Goal: Check status

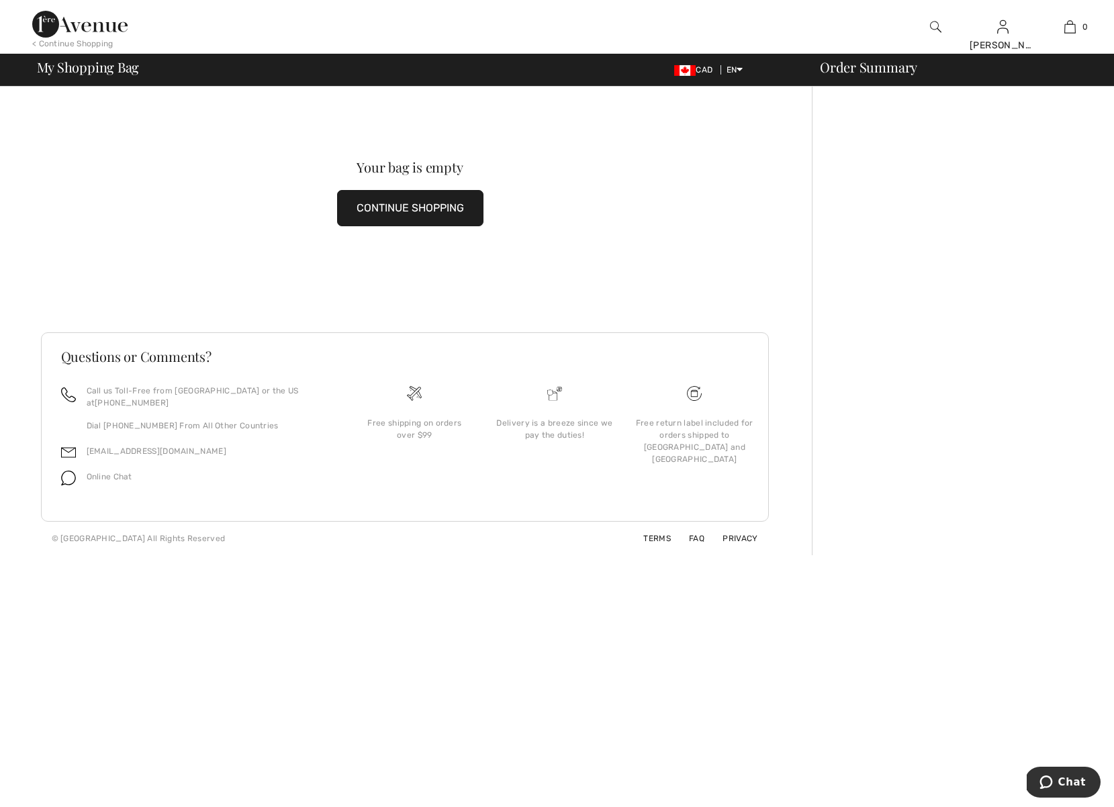
click at [854, 71] on div "Order Summary" at bounding box center [955, 66] width 302 height 13
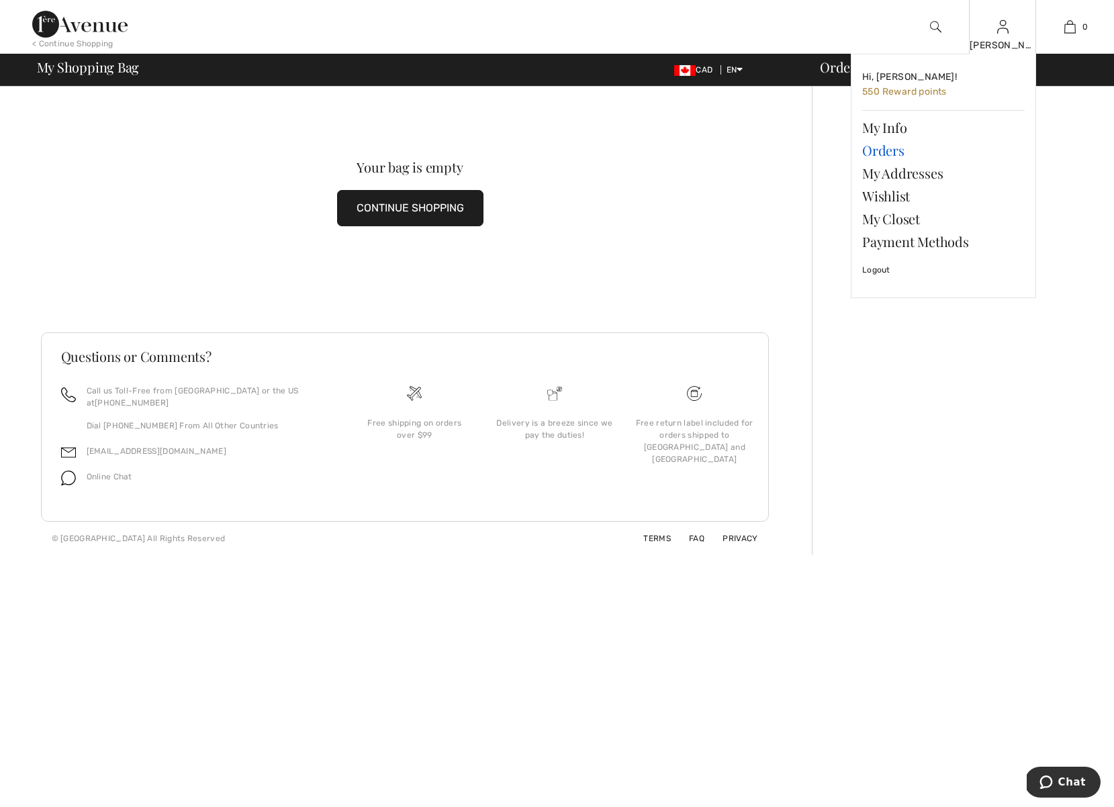
click at [879, 147] on link "Orders" at bounding box center [943, 150] width 163 height 23
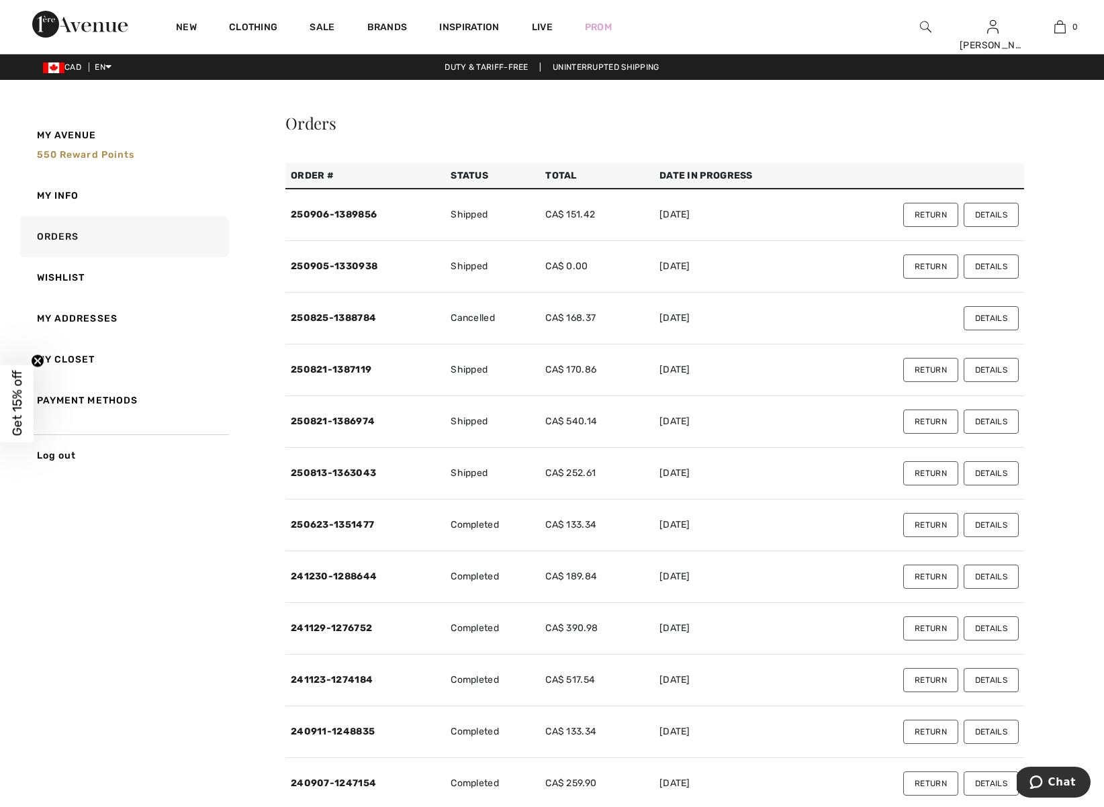
drag, startPoint x: 473, startPoint y: 217, endPoint x: 770, endPoint y: 218, distance: 296.9
click at [474, 217] on td "Shipped" at bounding box center [492, 215] width 95 height 52
click at [993, 216] on button "Details" at bounding box center [991, 215] width 55 height 24
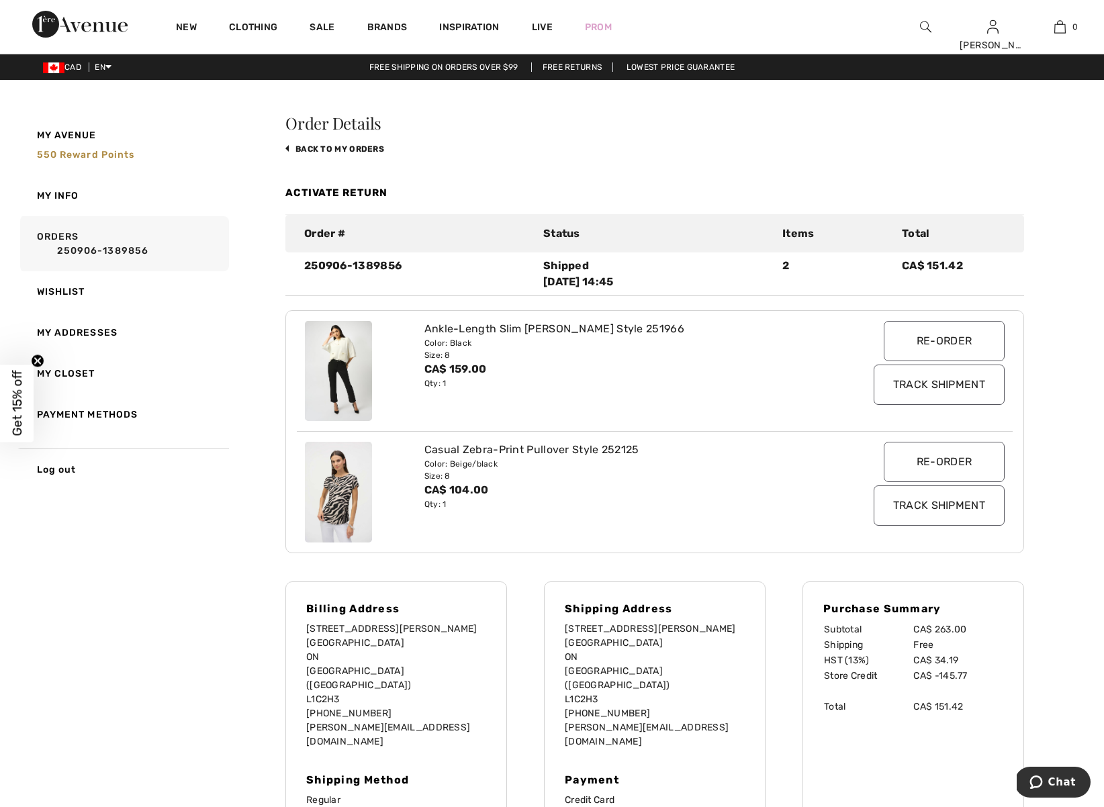
click at [962, 388] on input "Track Shipment" at bounding box center [939, 385] width 131 height 40
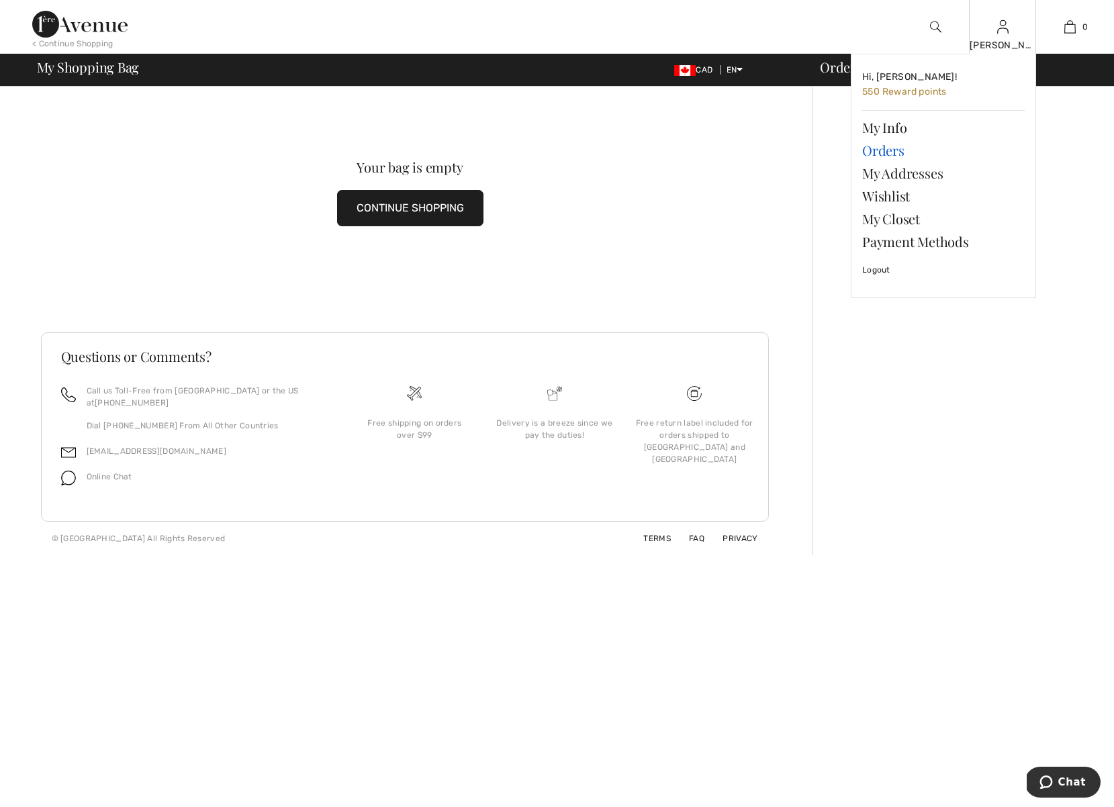
click at [896, 149] on link "Orders" at bounding box center [943, 150] width 163 height 23
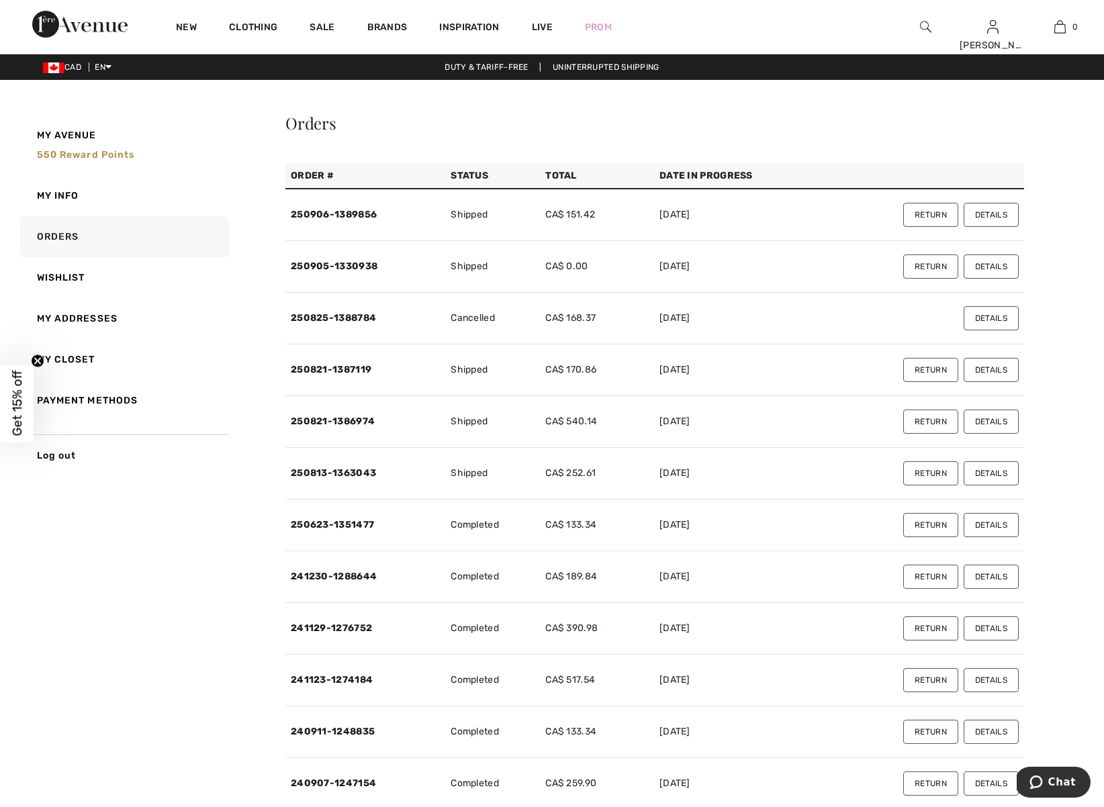
click at [988, 269] on button "Details" at bounding box center [991, 267] width 55 height 24
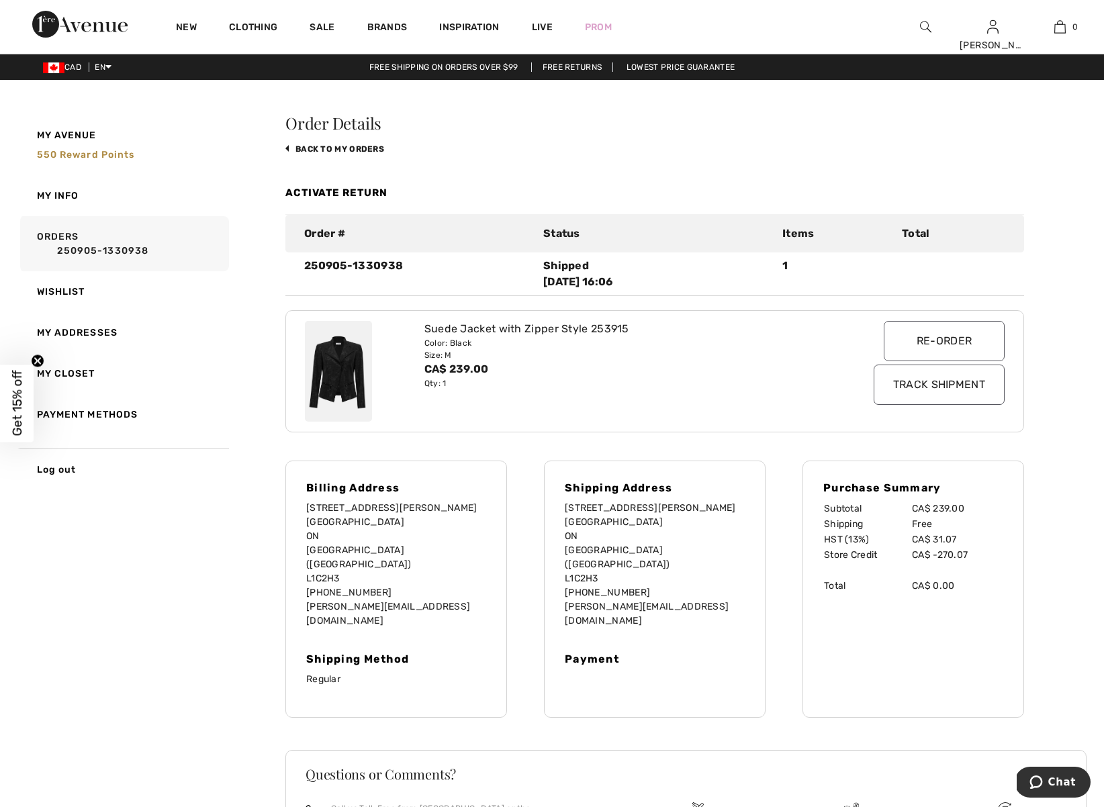
click at [932, 386] on input "Track Shipment" at bounding box center [939, 385] width 131 height 40
